Goal: Communication & Community: Answer question/provide support

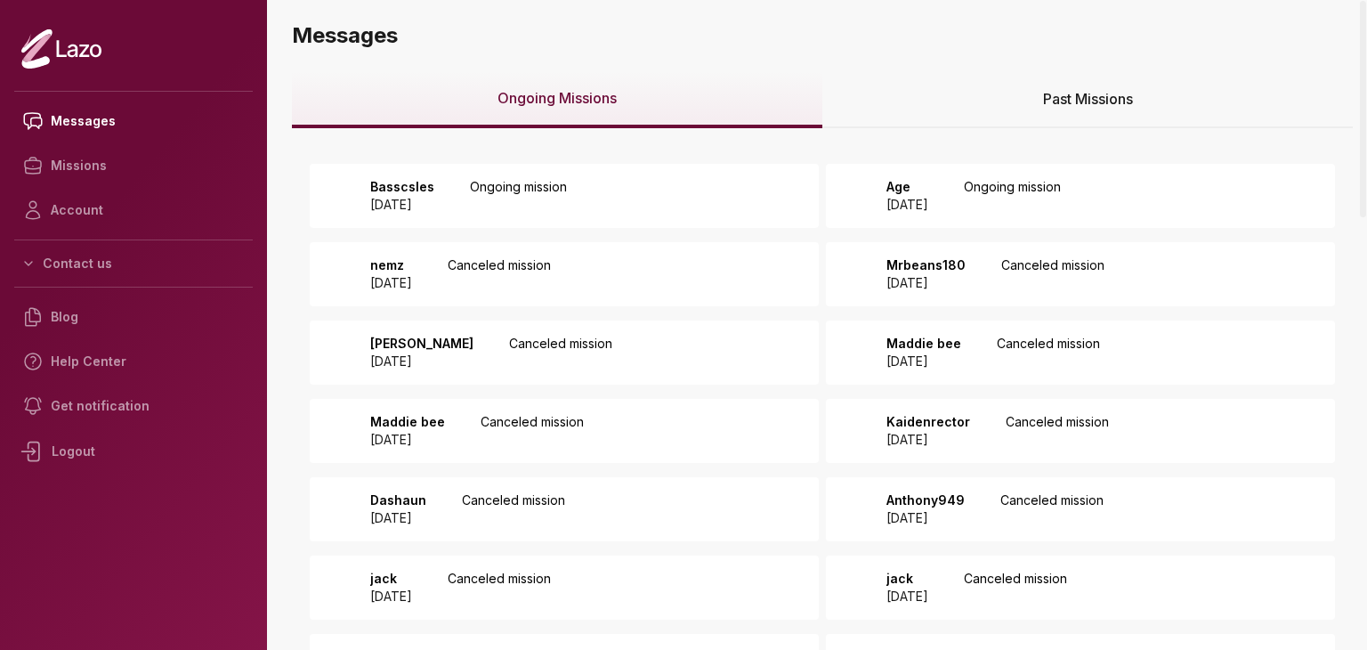
click at [897, 184] on p "Age" at bounding box center [907, 187] width 42 height 18
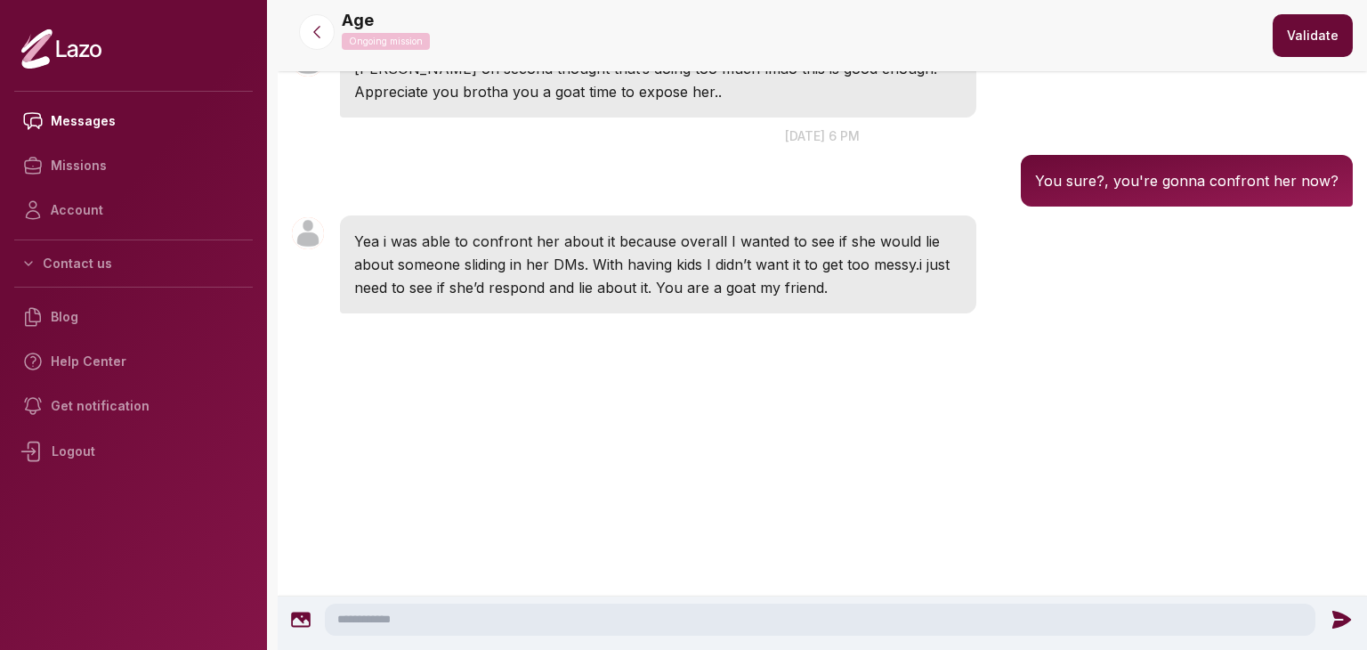
scroll to position [3524, 0]
click at [1289, 39] on button "Validate" at bounding box center [1312, 35] width 80 height 43
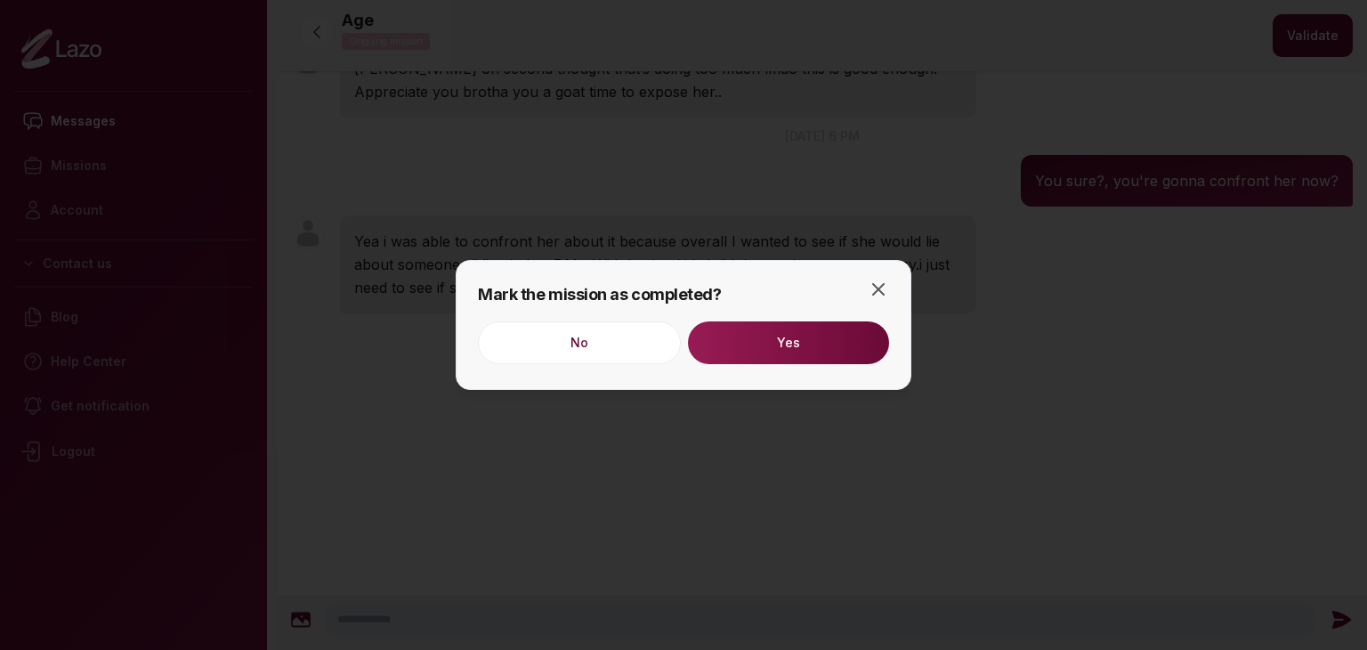
click at [806, 343] on button "Yes" at bounding box center [788, 342] width 201 height 43
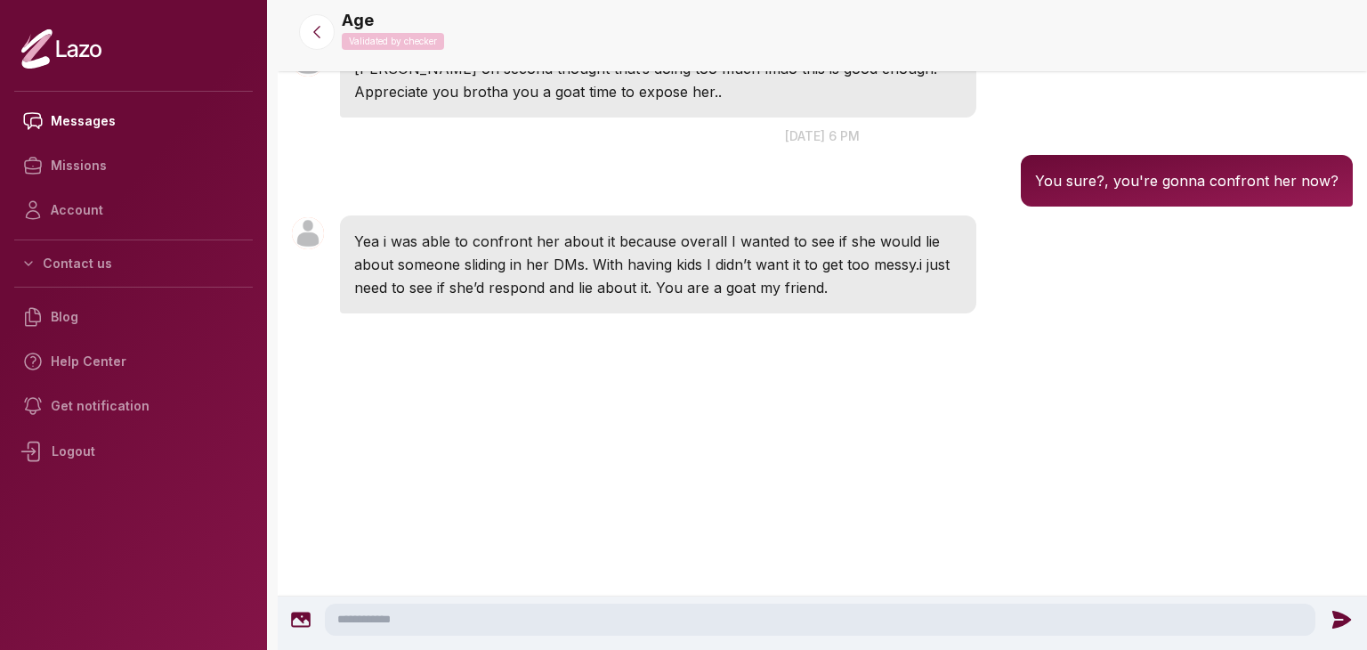
scroll to position [3334, 0]
click at [320, 35] on icon at bounding box center [317, 32] width 18 height 18
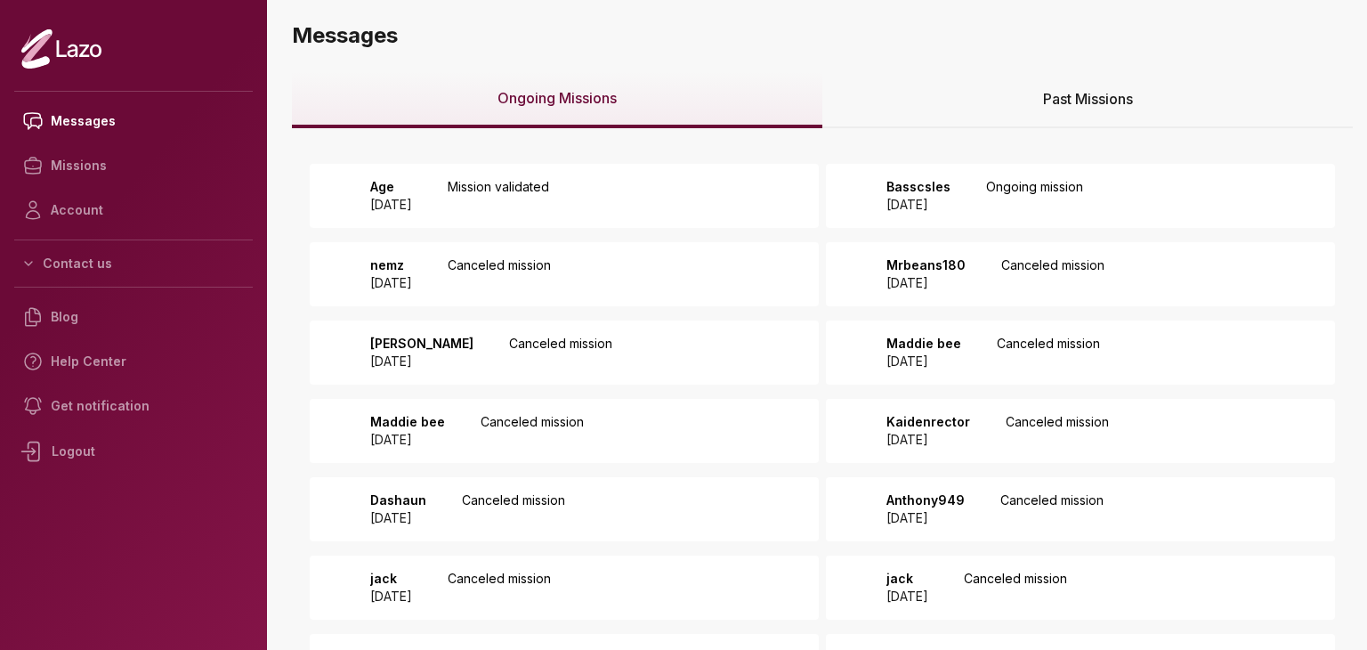
click at [884, 186] on div "Basscsles 2025 October 05" at bounding box center [913, 196] width 75 height 36
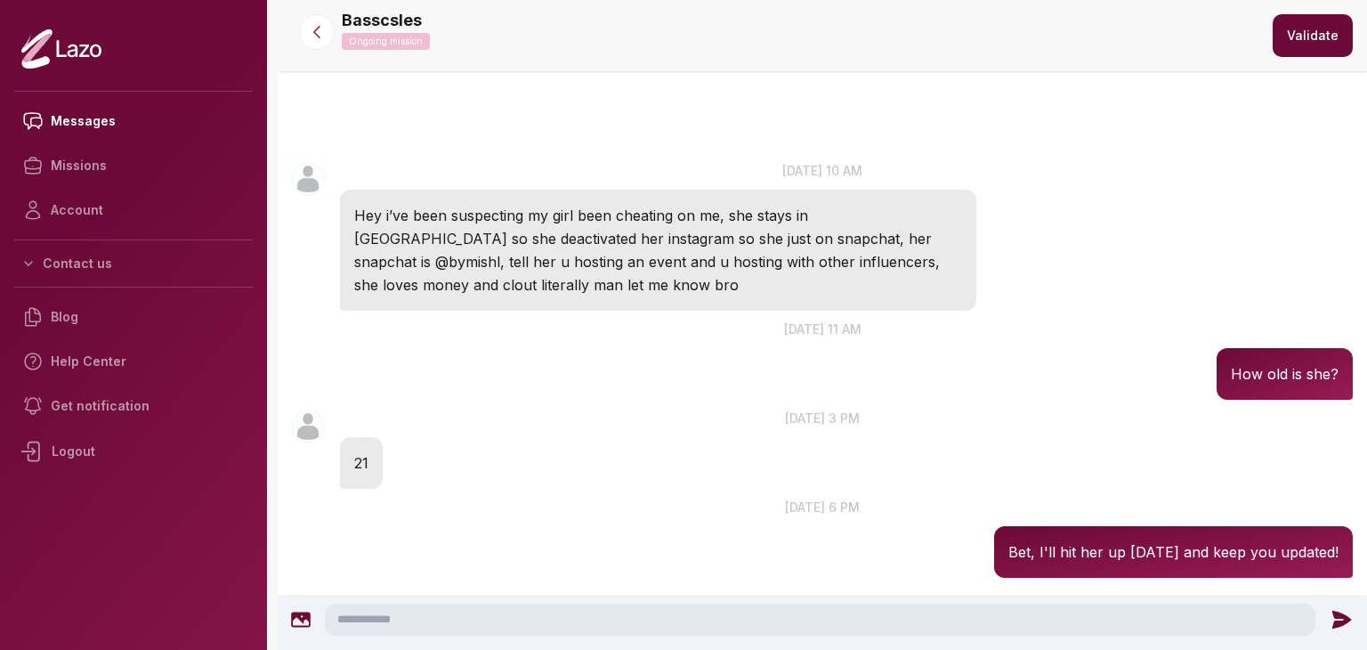
scroll to position [264, 0]
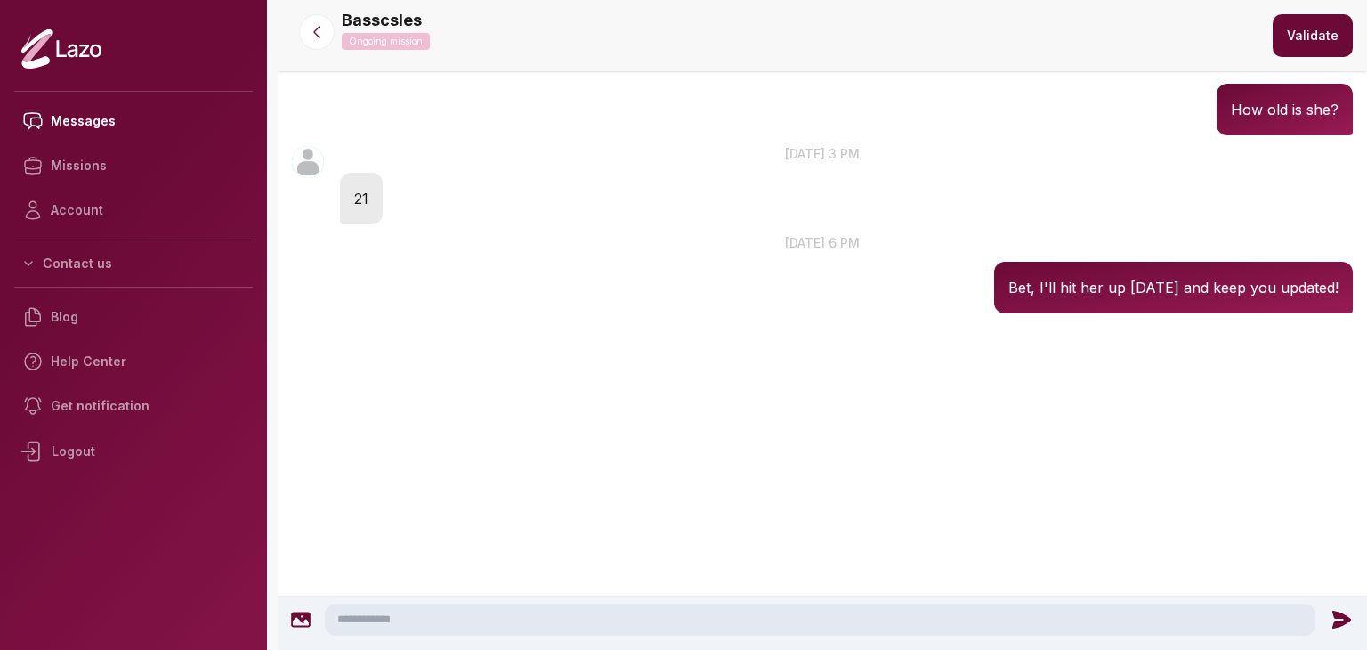
click at [692, 619] on textarea at bounding box center [820, 619] width 990 height 32
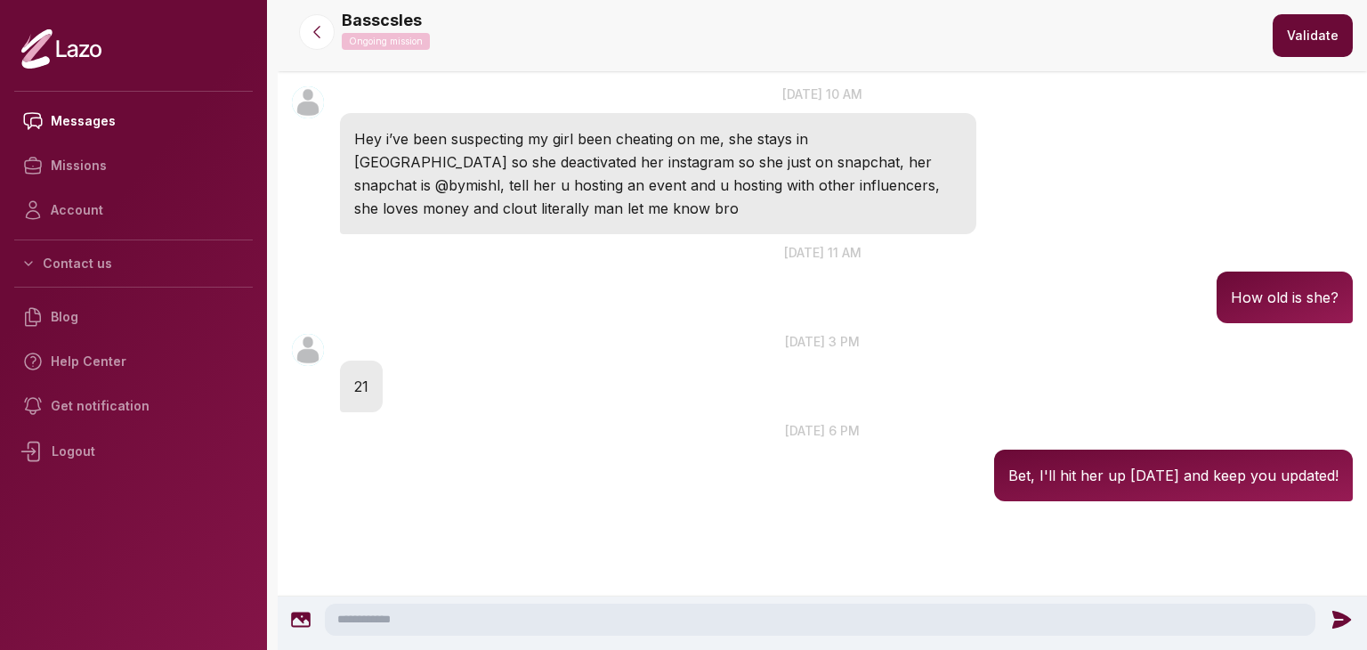
scroll to position [75, 0]
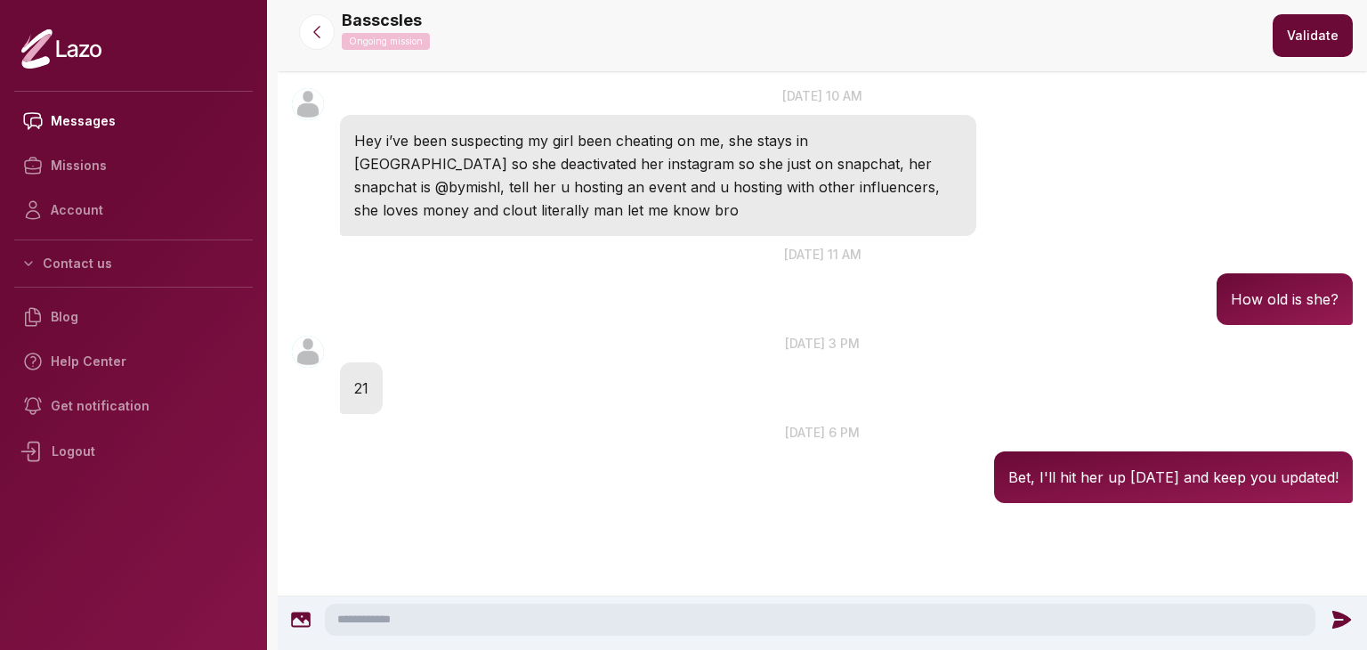
click at [641, 620] on textarea at bounding box center [820, 619] width 990 height 32
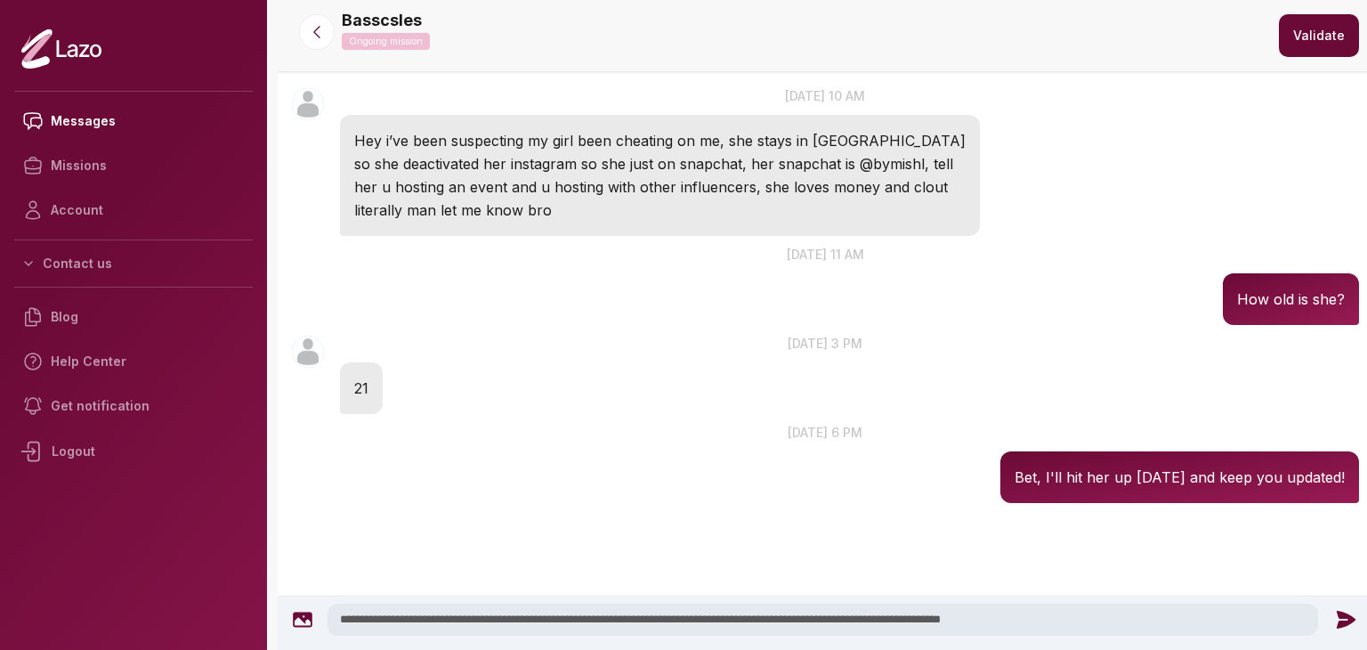
type textarea "**********"
click at [1332, 603] on div "**********" at bounding box center [825, 619] width 1079 height 32
click at [1335, 608] on icon at bounding box center [1345, 619] width 23 height 23
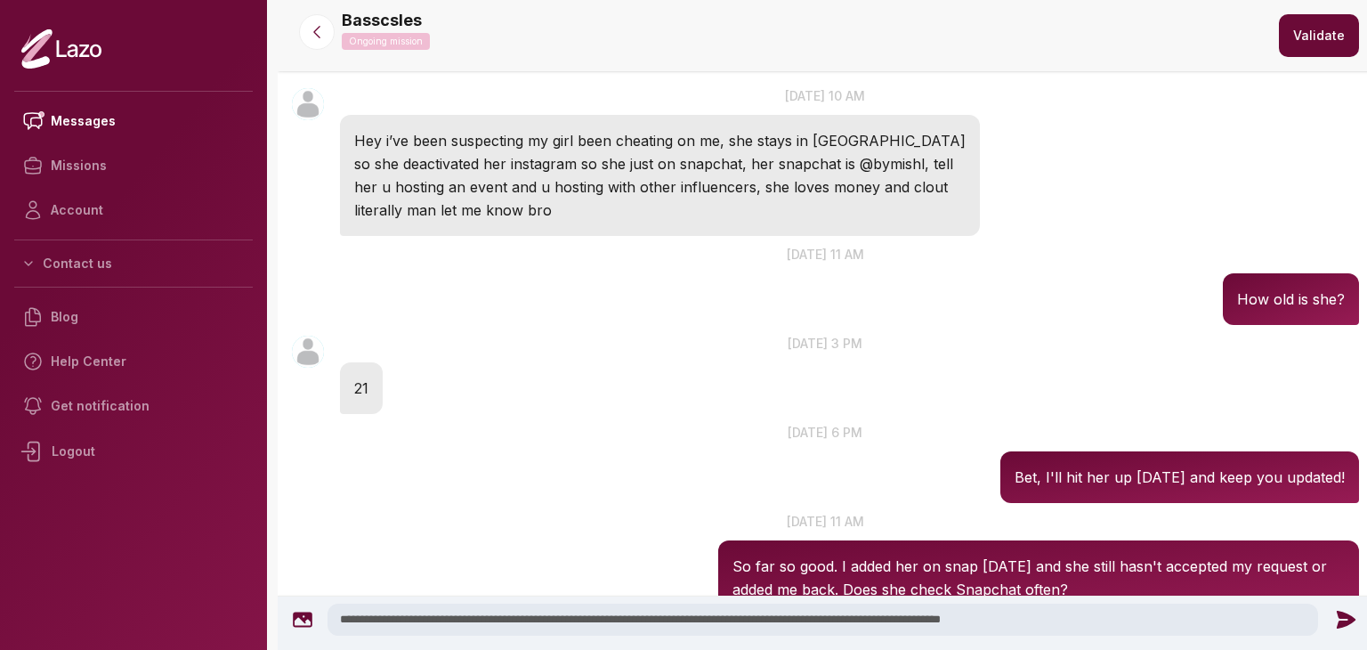
scroll to position [187, 0]
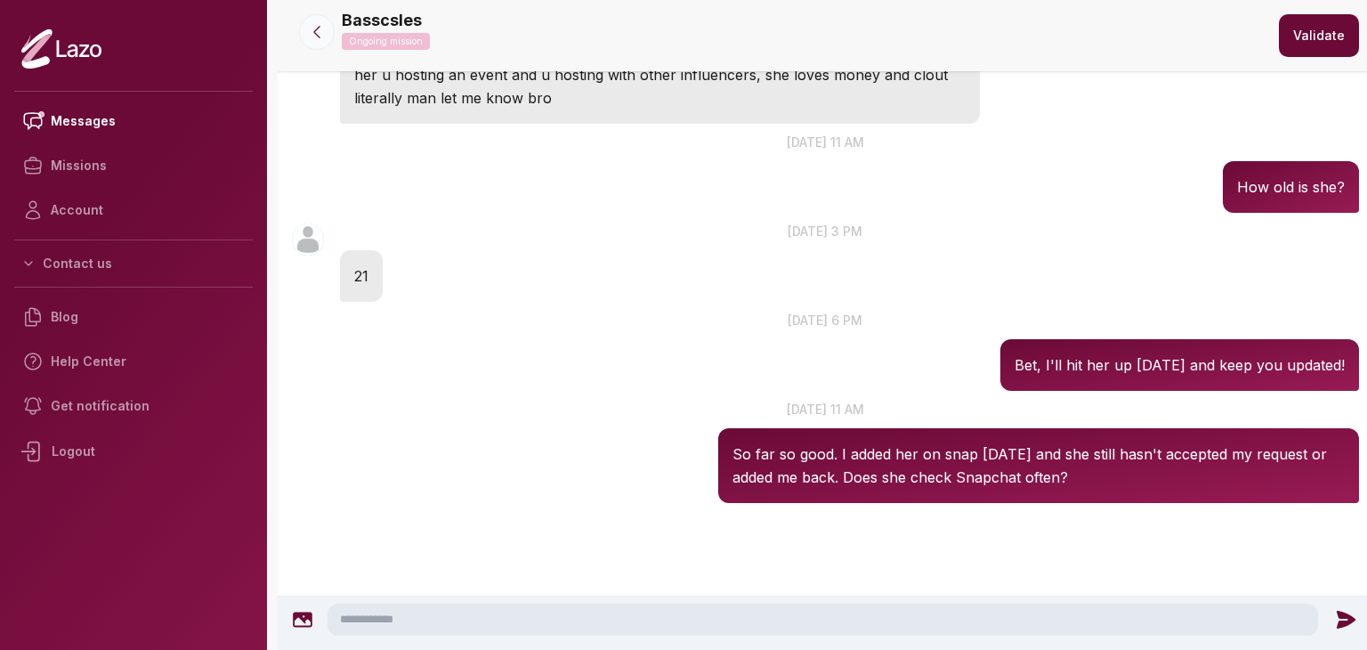
click at [313, 40] on icon at bounding box center [317, 32] width 18 height 18
